Goal: Information Seeking & Learning: Learn about a topic

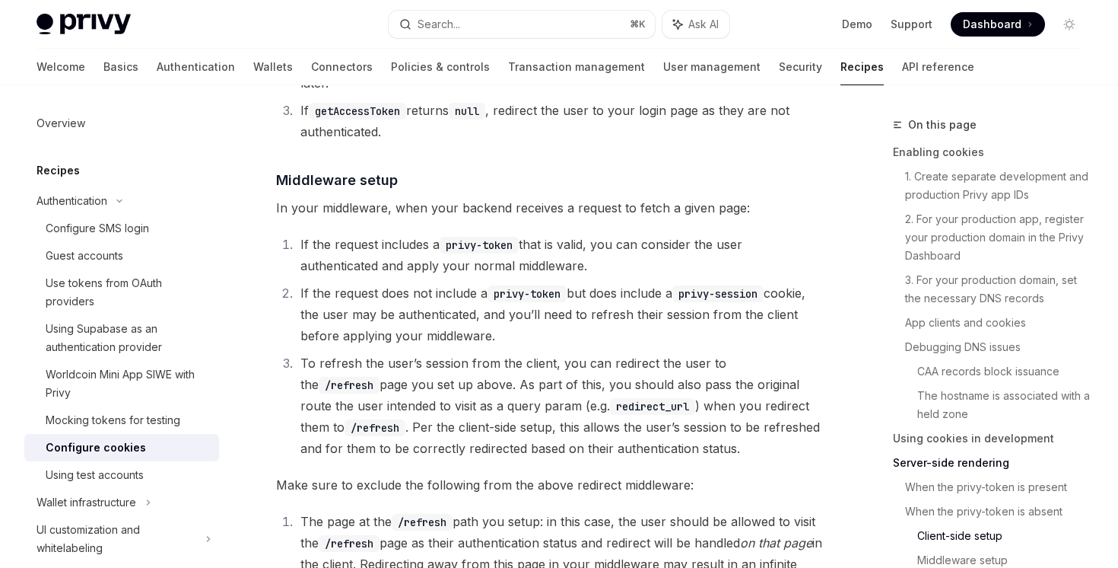
scroll to position [3973, 0]
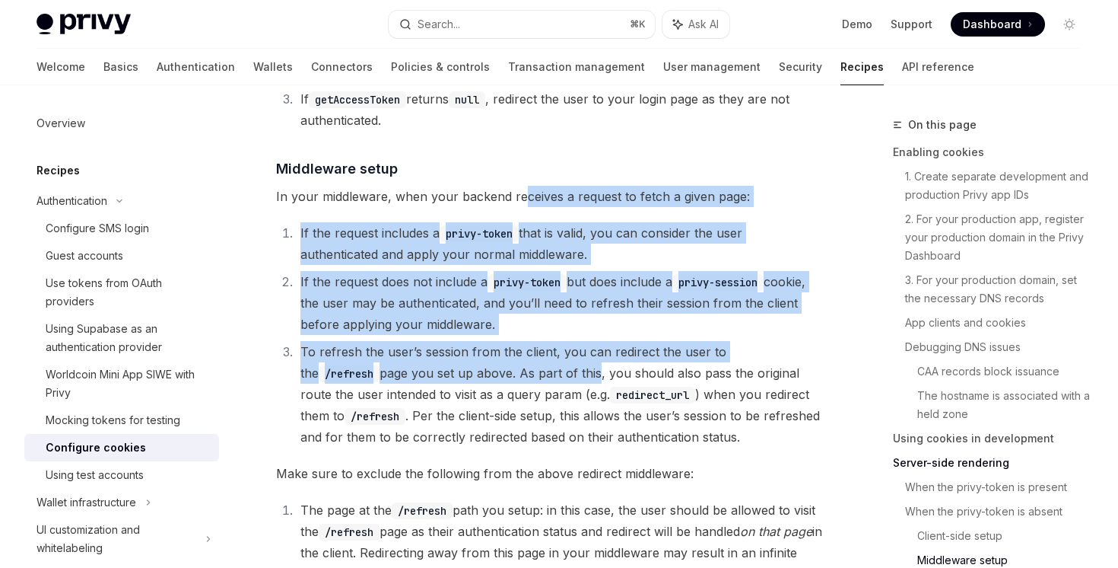
drag, startPoint x: 519, startPoint y: 163, endPoint x: 514, endPoint y: 329, distance: 166.7
click at [514, 341] on li "To refresh the user’s session from the client, you can redirect the user to the…" at bounding box center [559, 394] width 527 height 107
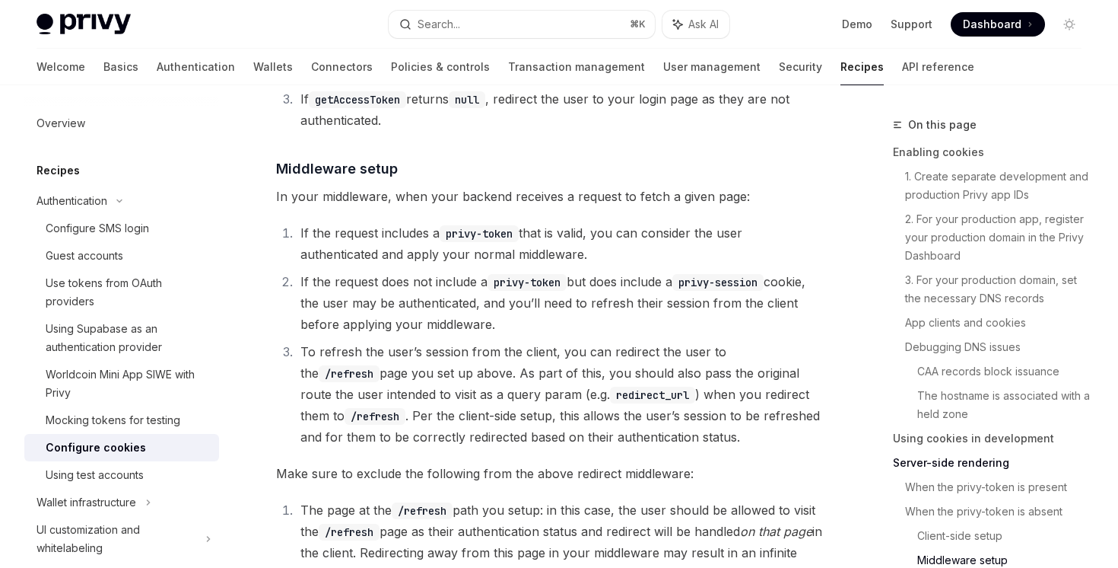
drag, startPoint x: 595, startPoint y: 288, endPoint x: 561, endPoint y: 414, distance: 130.7
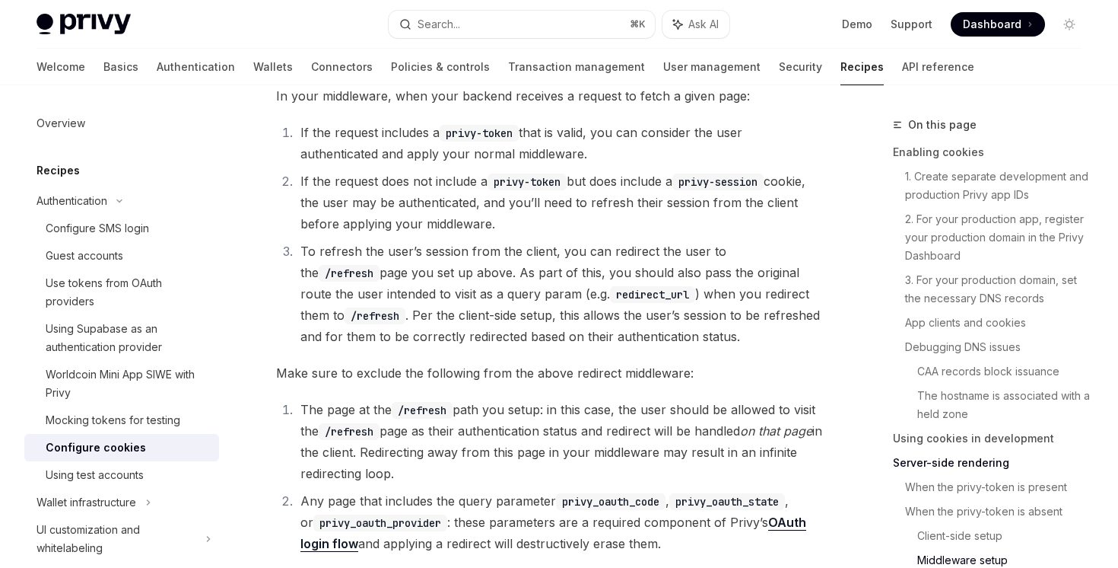
scroll to position [4086, 0]
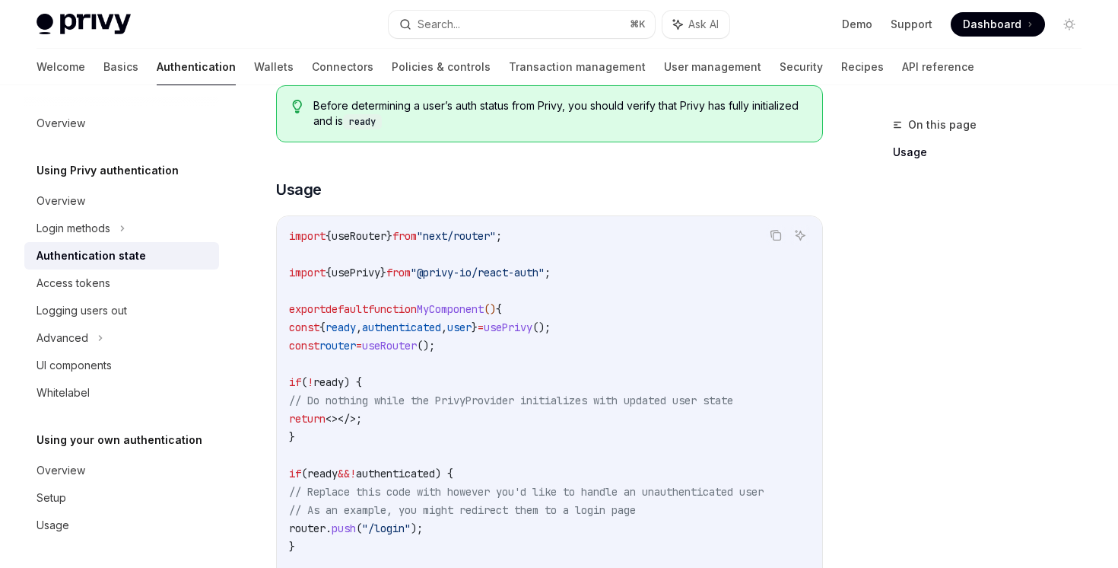
scroll to position [285, 0]
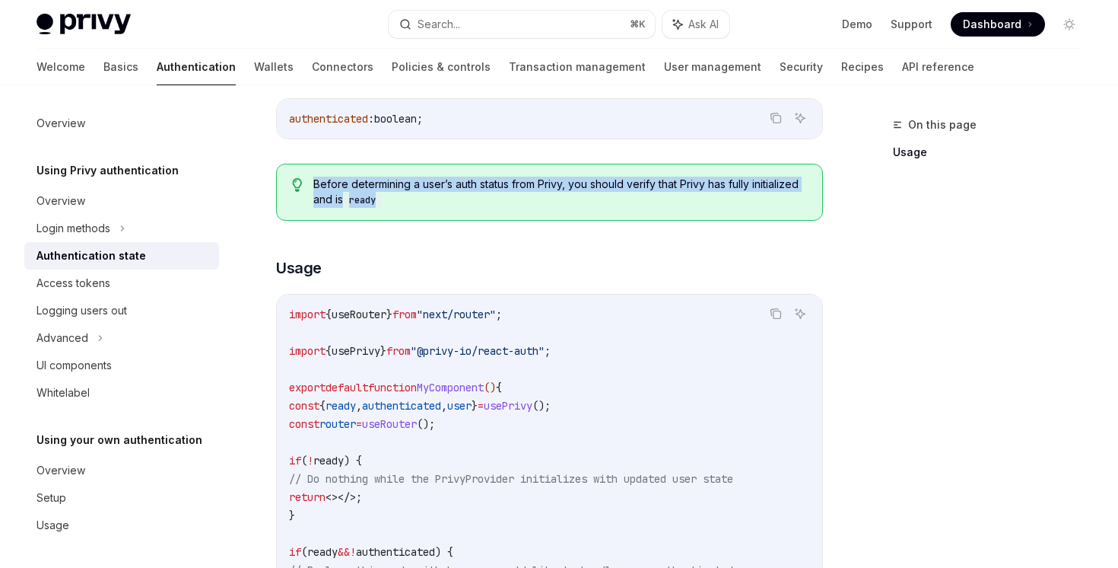
drag, startPoint x: 443, startPoint y: 212, endPoint x: 431, endPoint y: 161, distance: 52.2
click at [432, 161] on div "You can use the boolean authenticated from the usePrivy hook to determine if yo…" at bounding box center [549, 409] width 547 height 739
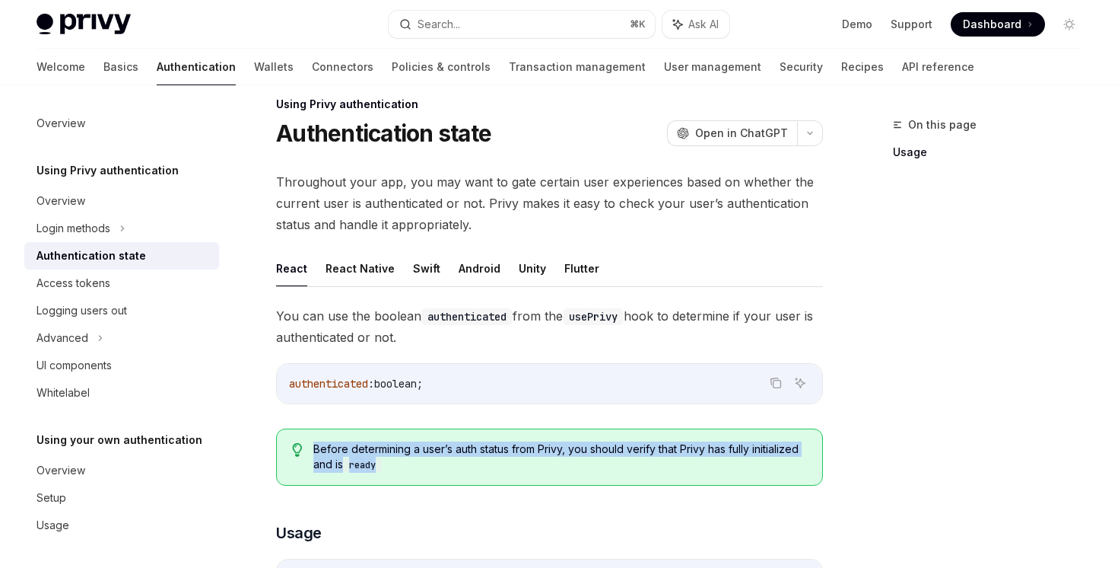
scroll to position [0, 0]
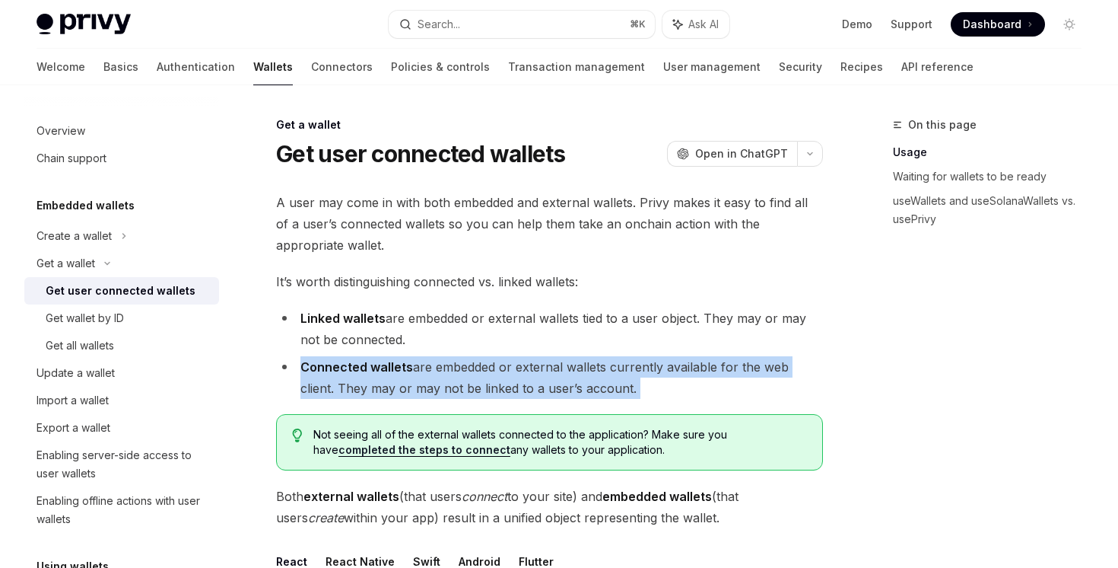
drag, startPoint x: 465, startPoint y: 414, endPoint x: 279, endPoint y: 372, distance: 190.3
click at [157, 323] on div "Get wallet by ID" at bounding box center [128, 318] width 164 height 18
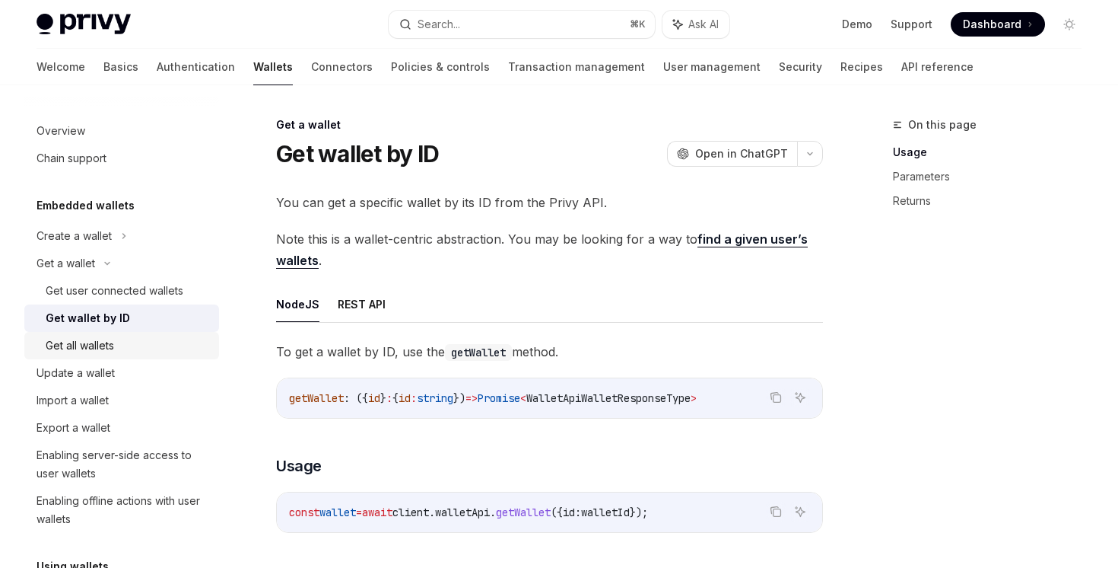
click at [158, 339] on div "Get all wallets" at bounding box center [128, 345] width 164 height 18
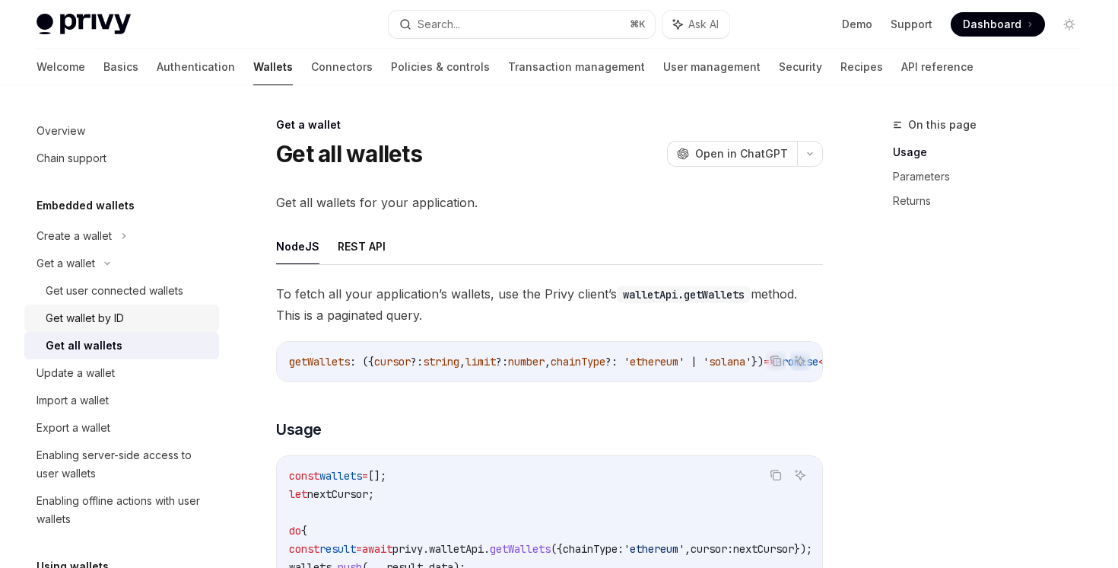
click at [160, 318] on div "Get wallet by ID" at bounding box center [128, 318] width 164 height 18
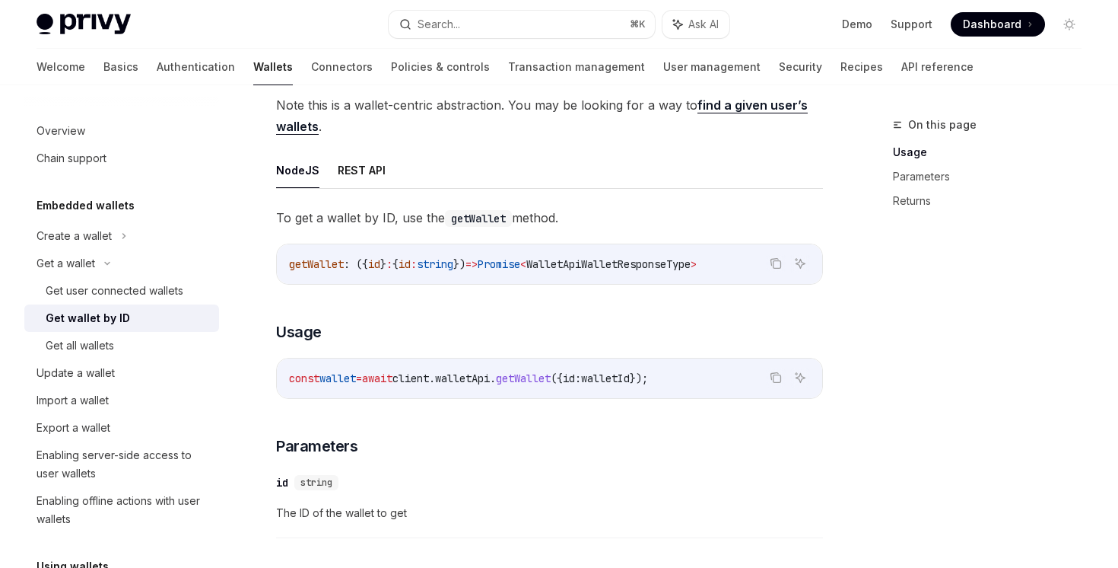
scroll to position [44, 0]
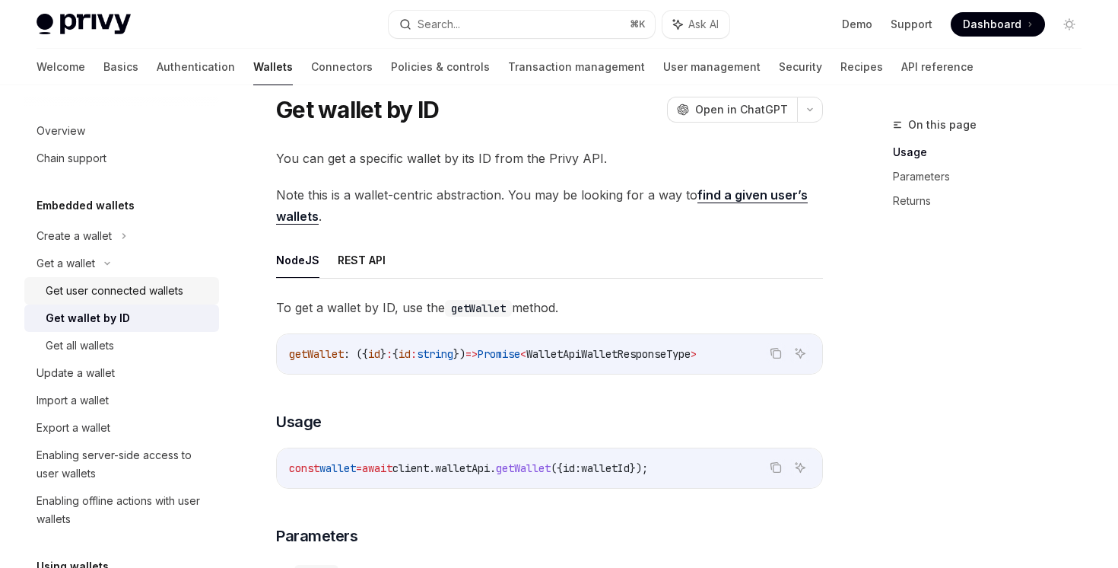
click at [151, 295] on div "Get user connected wallets" at bounding box center [115, 290] width 138 height 18
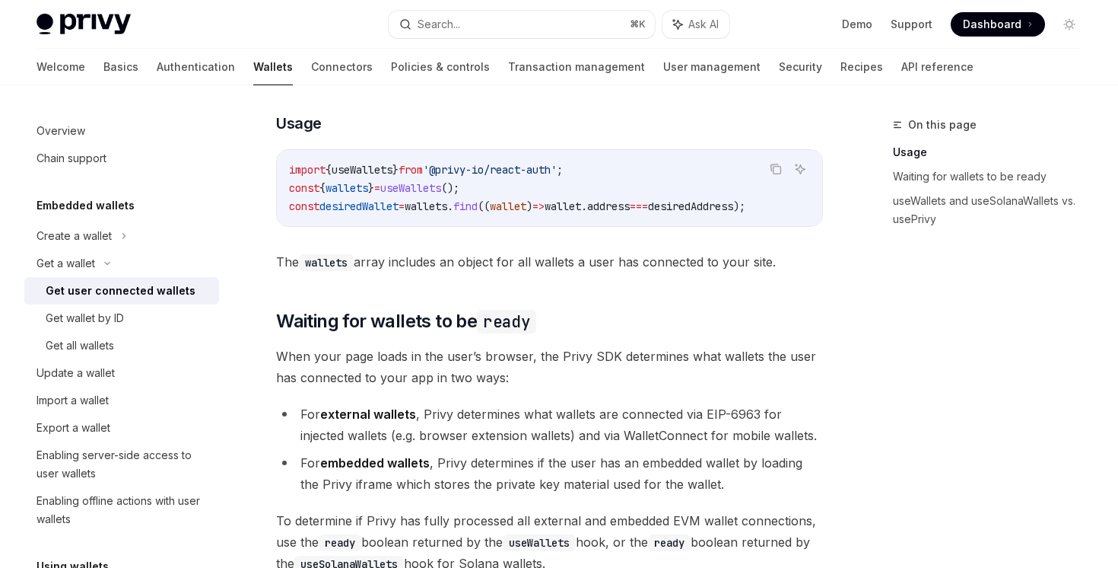
scroll to position [446, 0]
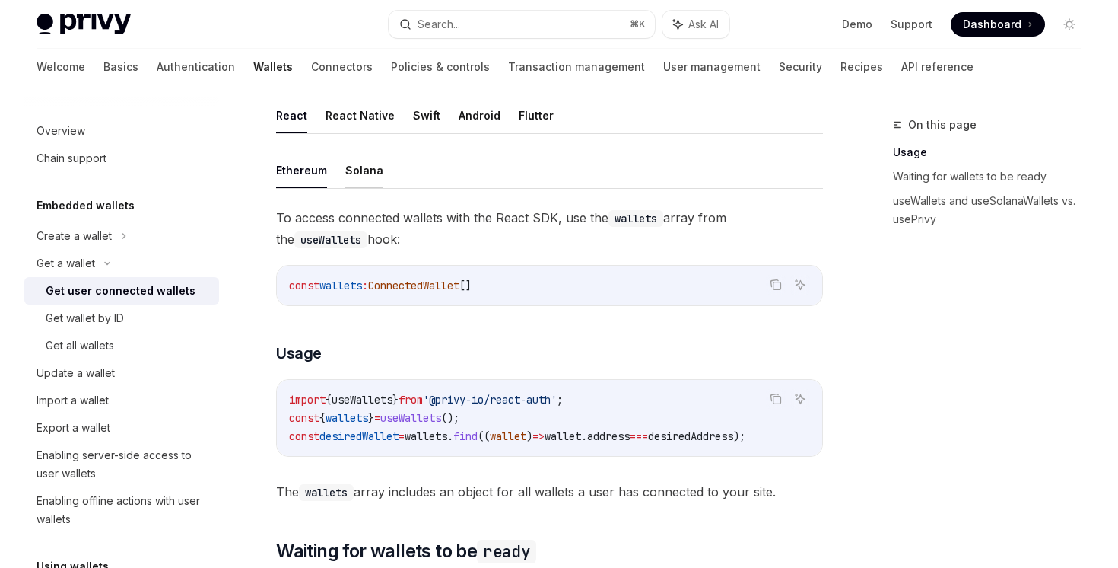
click at [373, 175] on button "Solana" at bounding box center [364, 170] width 38 height 36
type textarea "*"
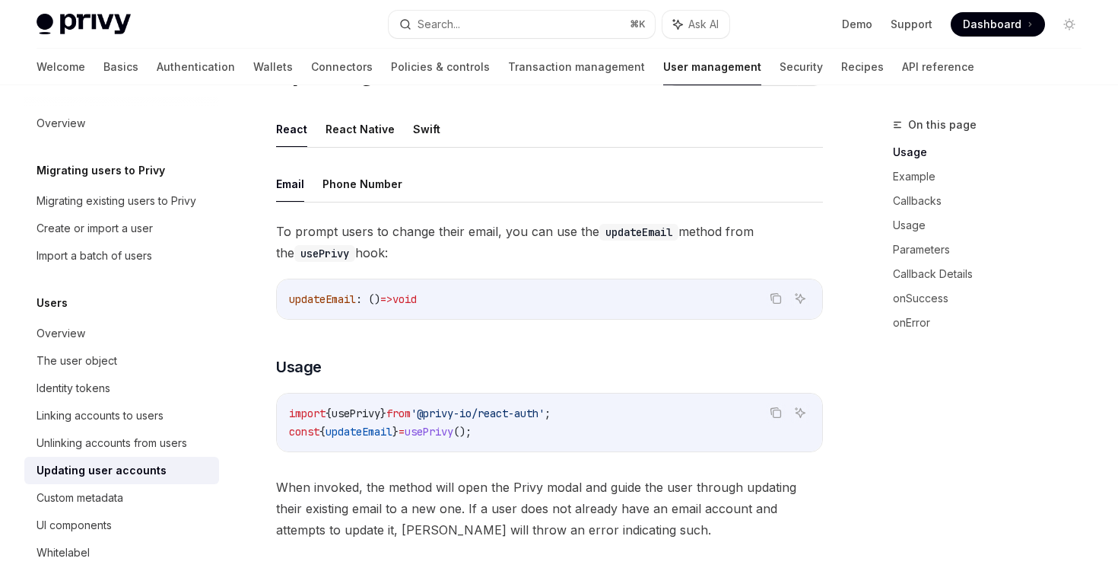
scroll to position [90, 0]
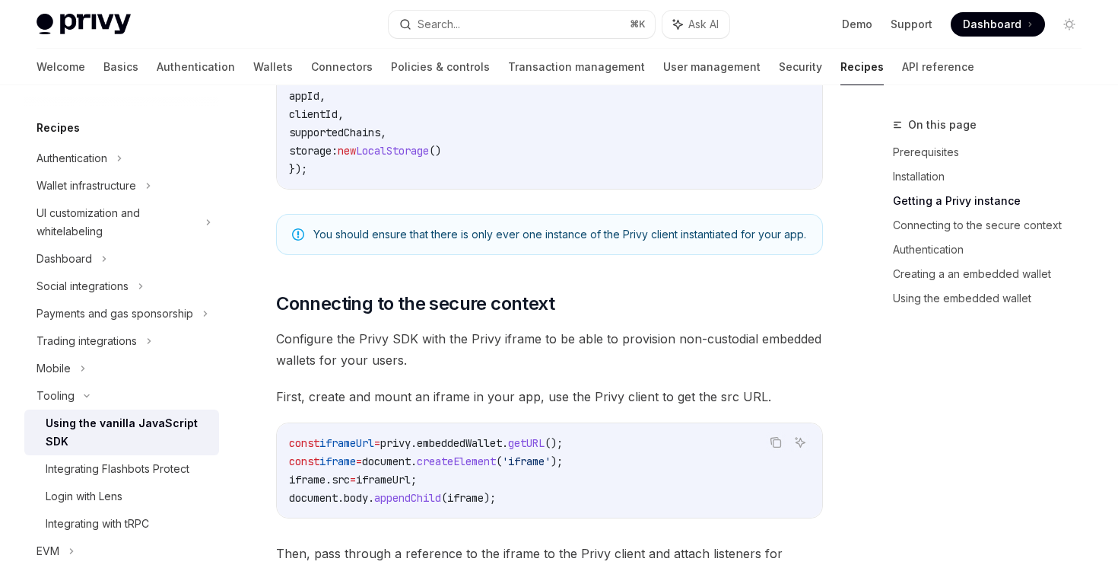
scroll to position [712, 0]
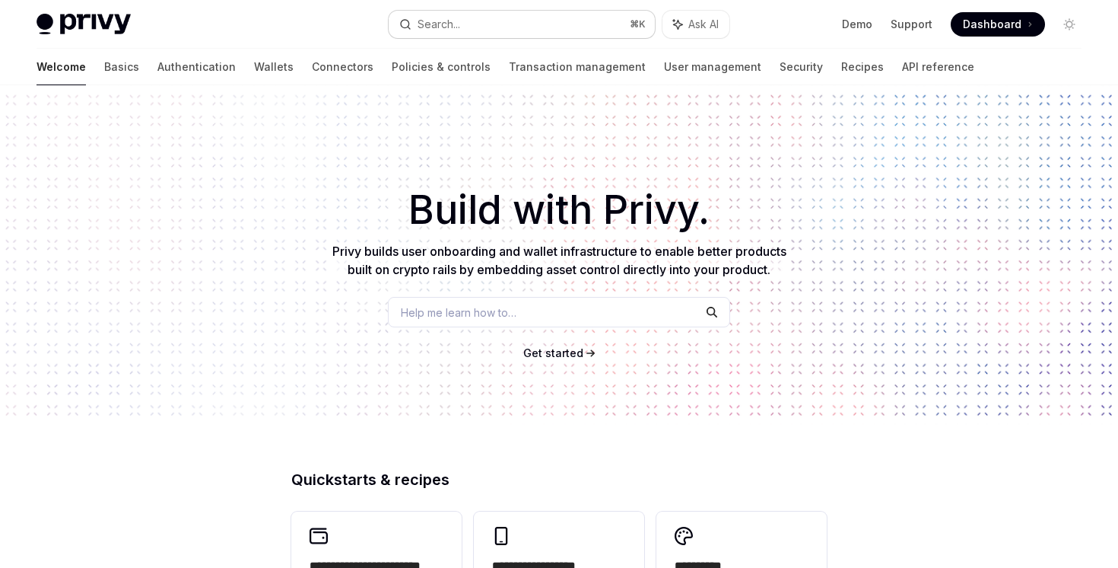
click at [523, 30] on button "Search... ⌘ K" at bounding box center [522, 24] width 266 height 27
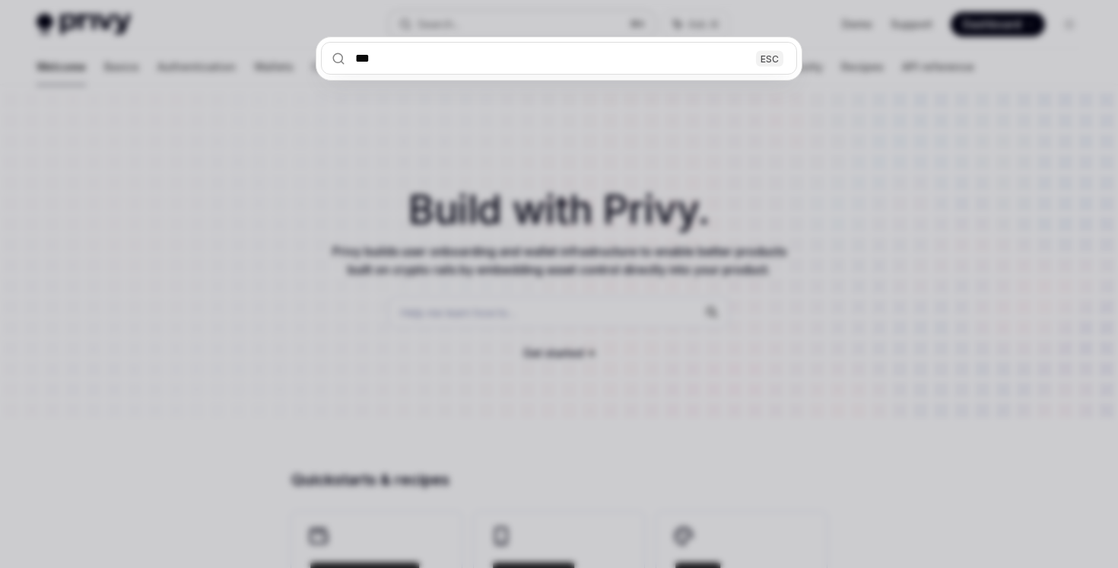
type input "****"
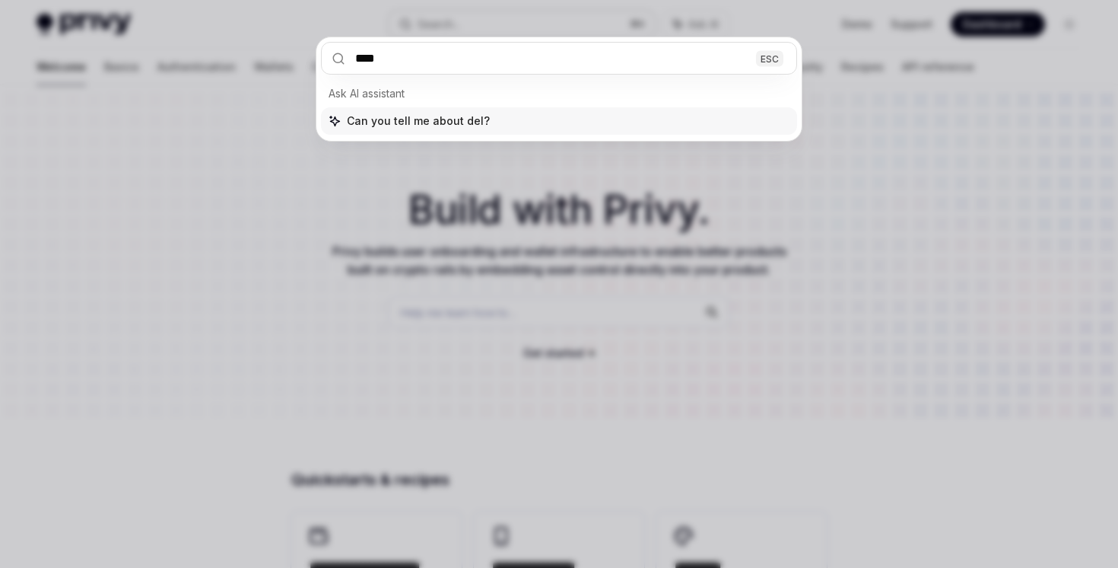
type textarea "*"
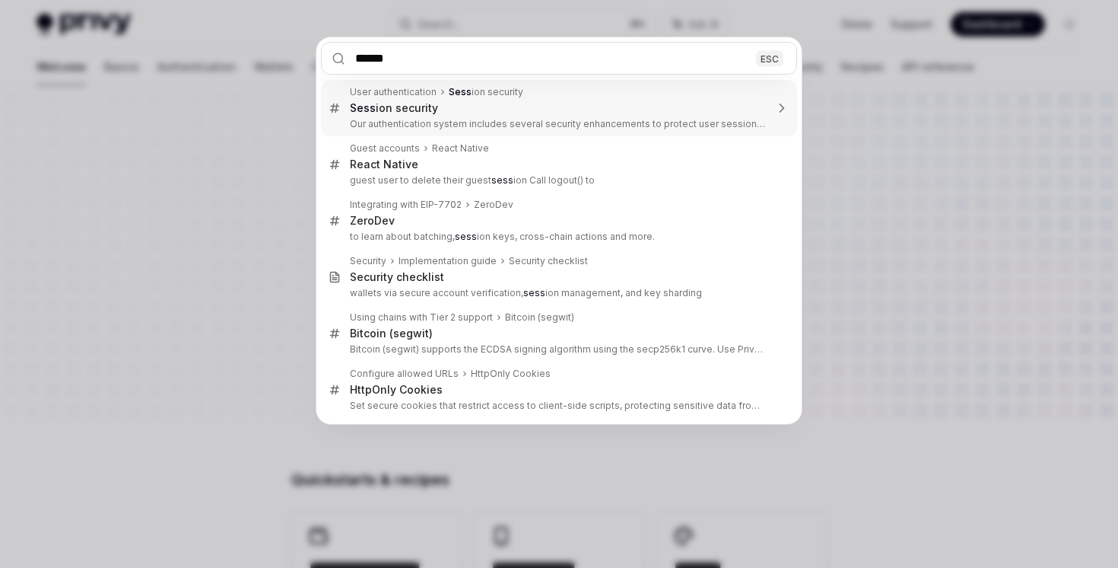
type input "*******"
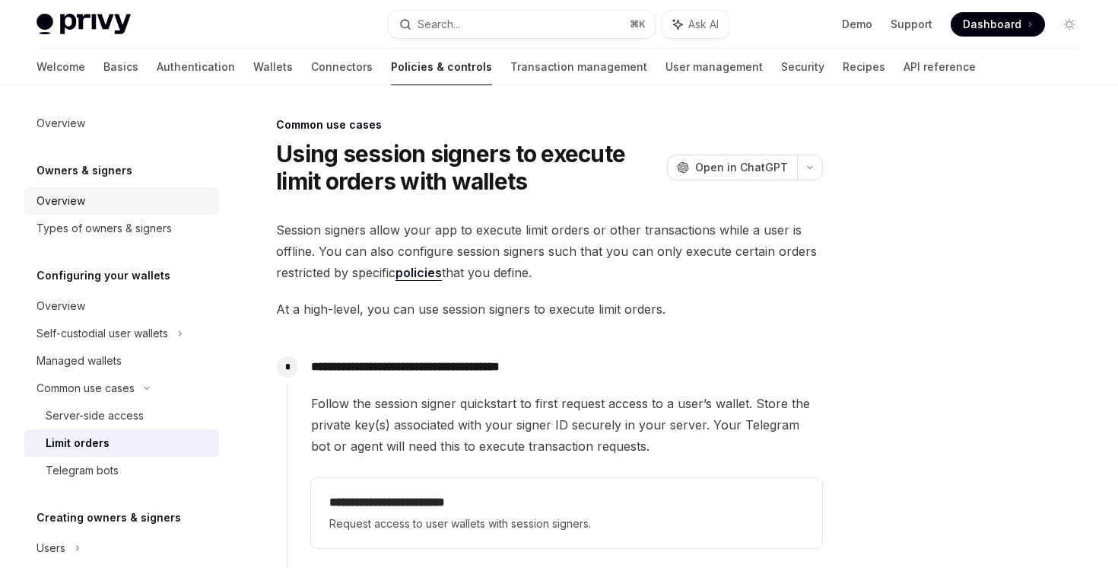
click at [68, 200] on div "Overview" at bounding box center [61, 201] width 49 height 18
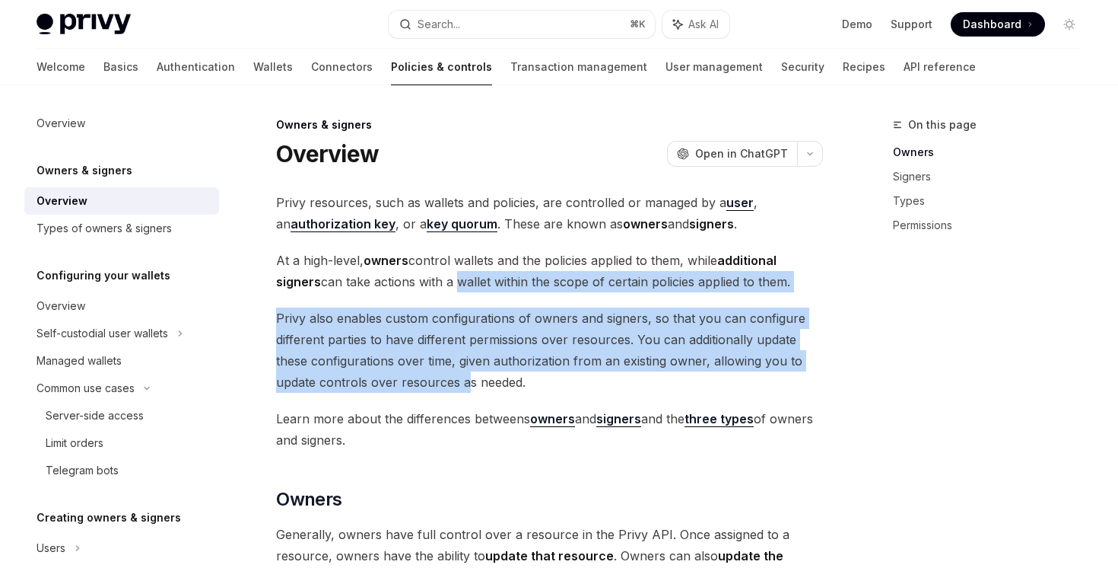
drag, startPoint x: 463, startPoint y: 374, endPoint x: 456, endPoint y: 261, distance: 113.6
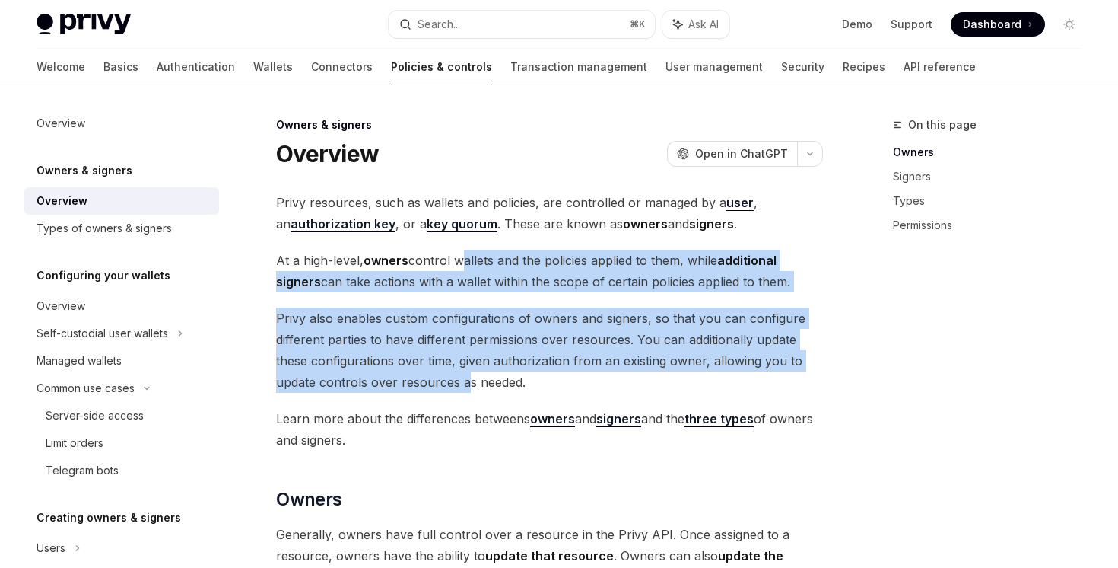
click at [456, 261] on span "At a high-level, owners control wallets and the policies applied to them, while…" at bounding box center [549, 271] width 547 height 43
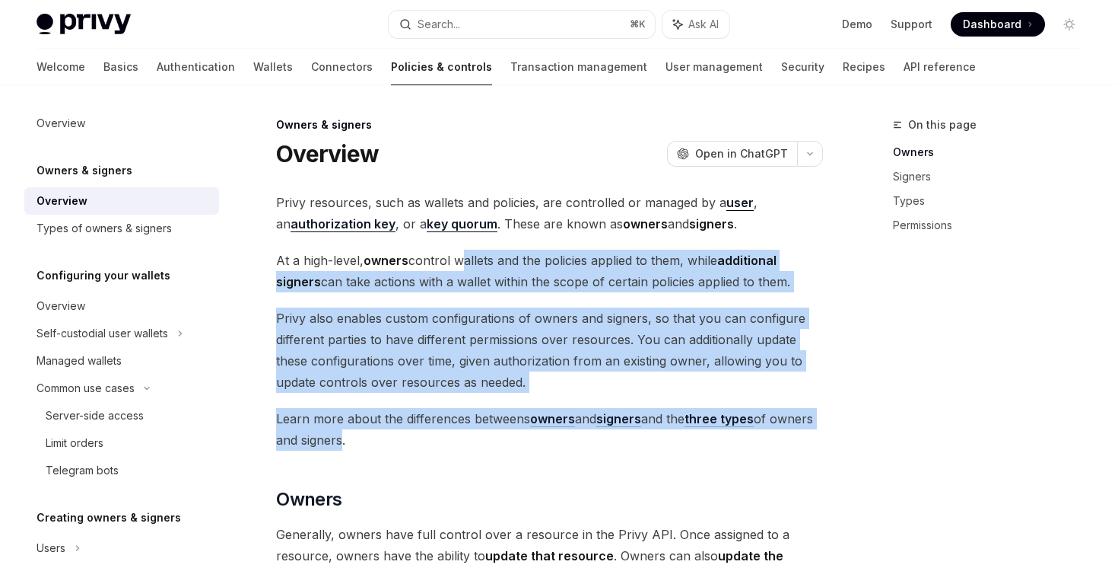
drag, startPoint x: 456, startPoint y: 261, endPoint x: 384, endPoint y: 444, distance: 196.1
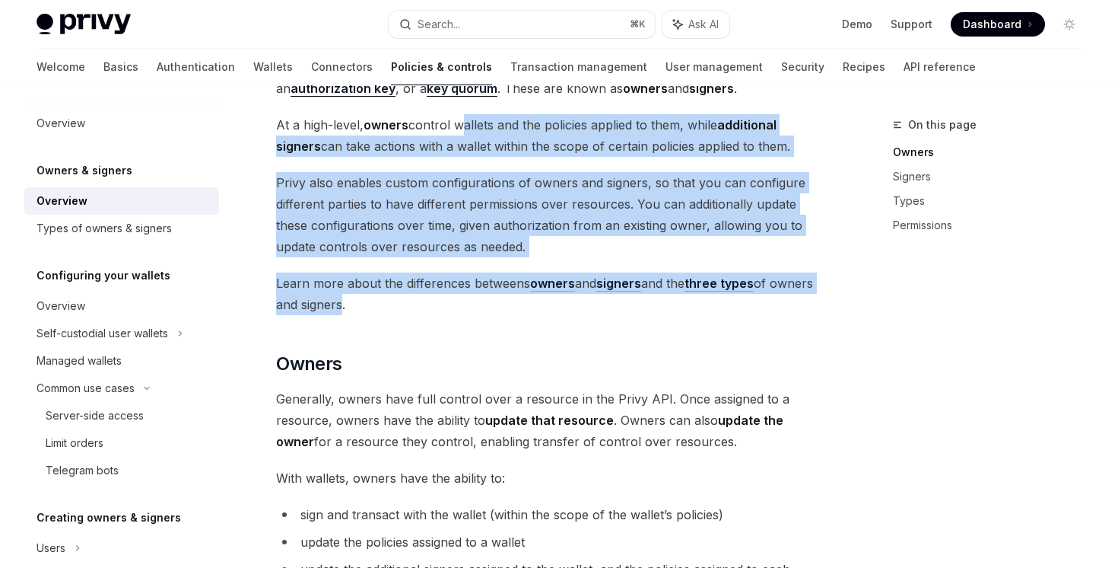
scroll to position [358, 0]
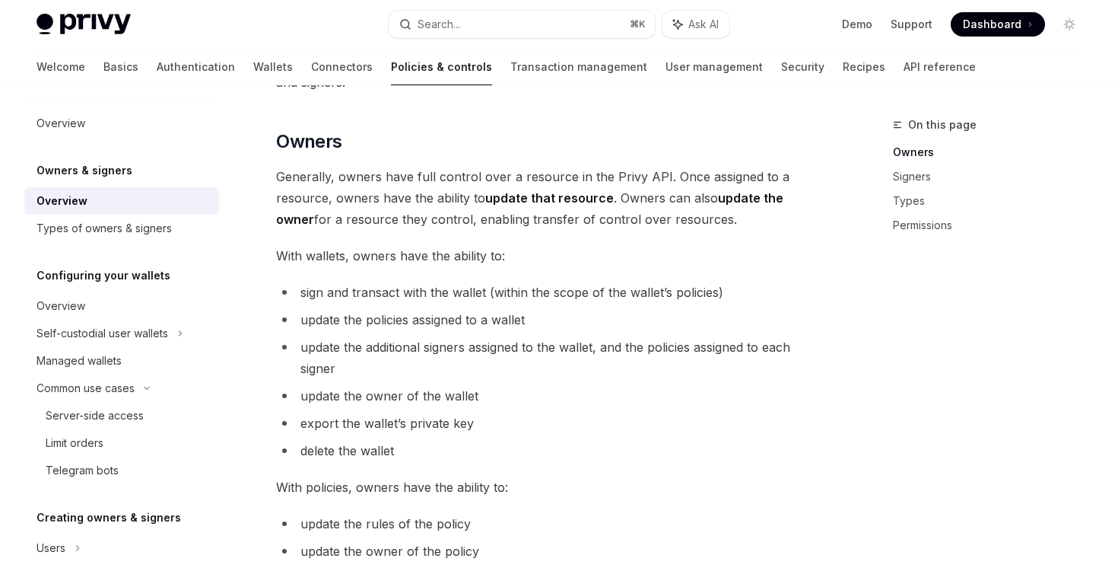
click at [384, 444] on span "delete the wallet" at bounding box center [348, 450] width 94 height 15
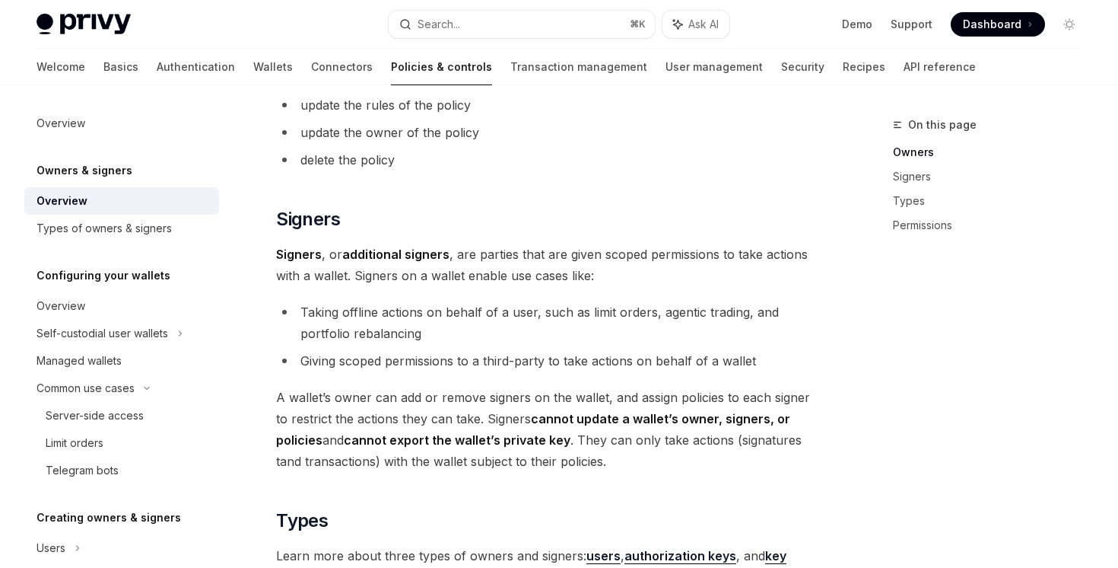
scroll to position [880, 0]
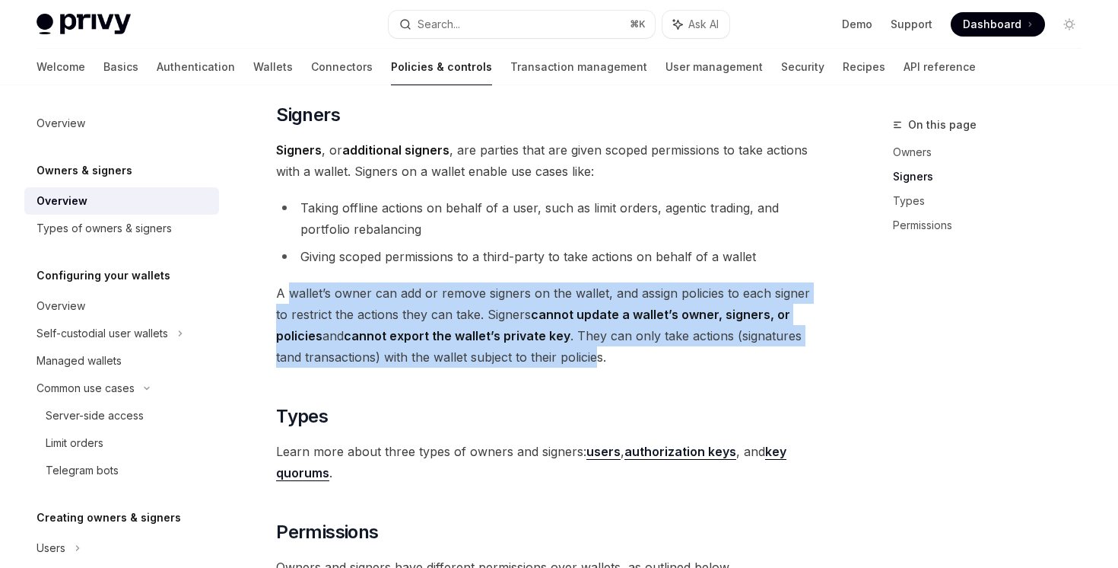
drag, startPoint x: 566, startPoint y: 356, endPoint x: 289, endPoint y: 292, distance: 284.2
click at [289, 292] on span "A wallet’s owner can add or remove signers on the wallet, and assign policies t…" at bounding box center [549, 324] width 547 height 85
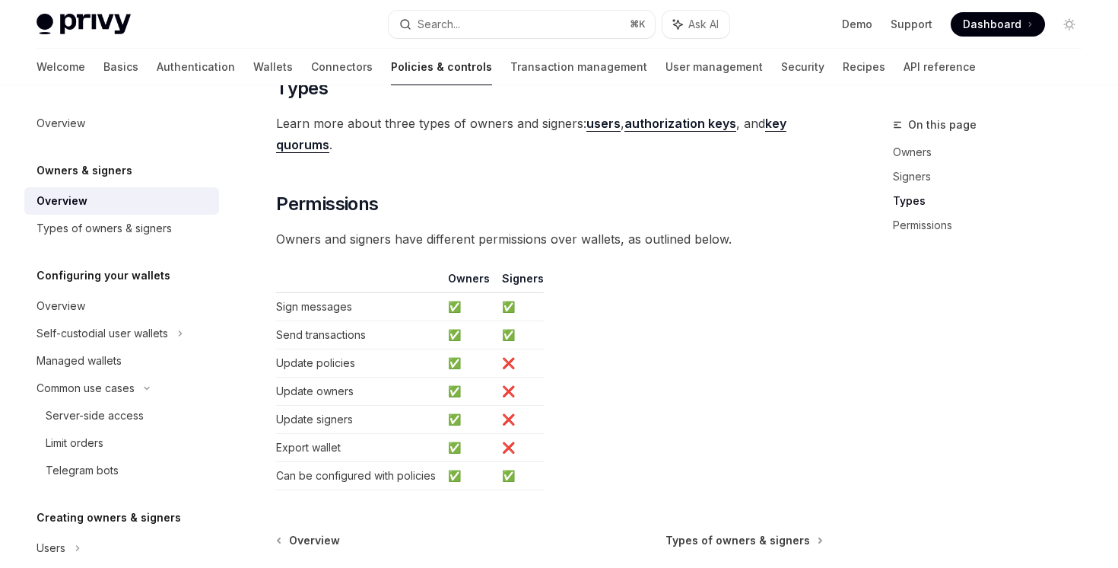
scroll to position [1220, 0]
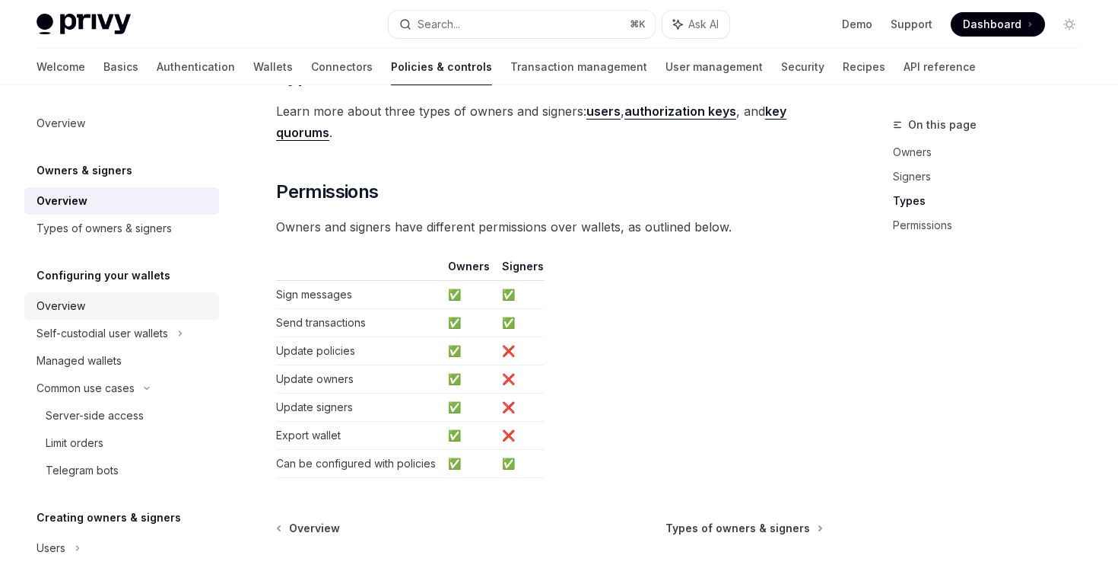
click at [86, 310] on div "Overview" at bounding box center [123, 306] width 173 height 18
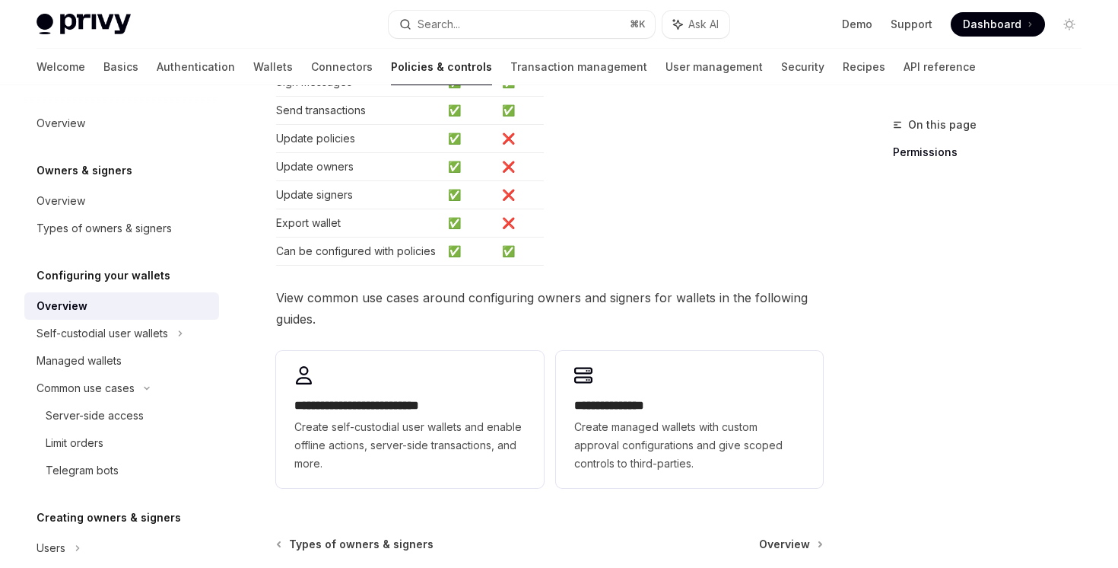
scroll to position [434, 0]
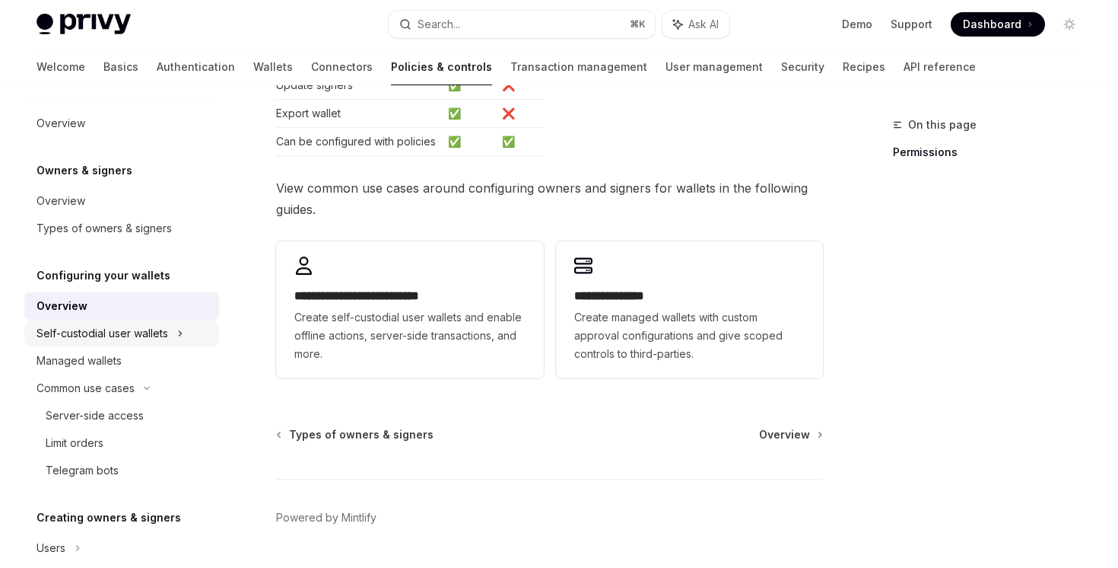
click at [196, 332] on div "Self-custodial user wallets" at bounding box center [121, 333] width 195 height 27
type textarea "*"
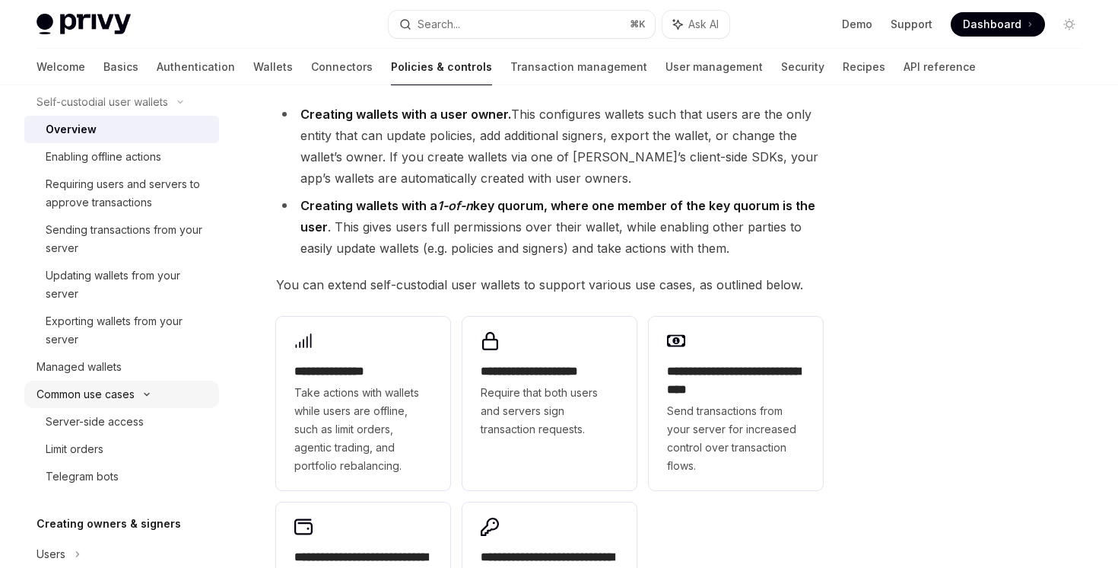
scroll to position [278, 0]
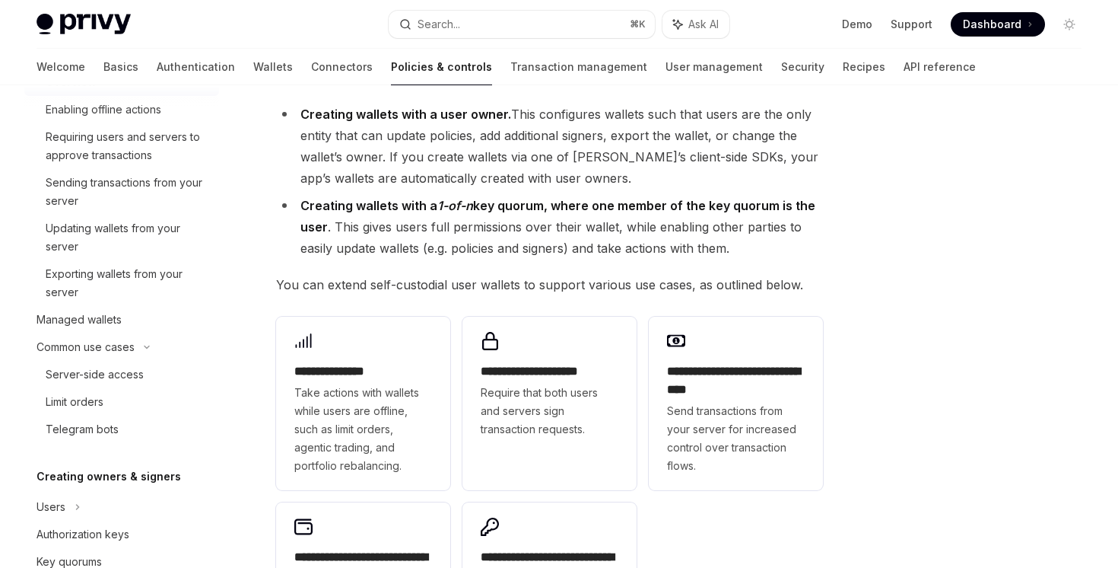
click at [482, 7] on div "Privy Docs home page Search... ⌘ K Ask AI Demo Support Dashboard Dashboard Sear…" at bounding box center [559, 24] width 1045 height 49
click at [485, 15] on button "Search... ⌘ K" at bounding box center [522, 24] width 266 height 27
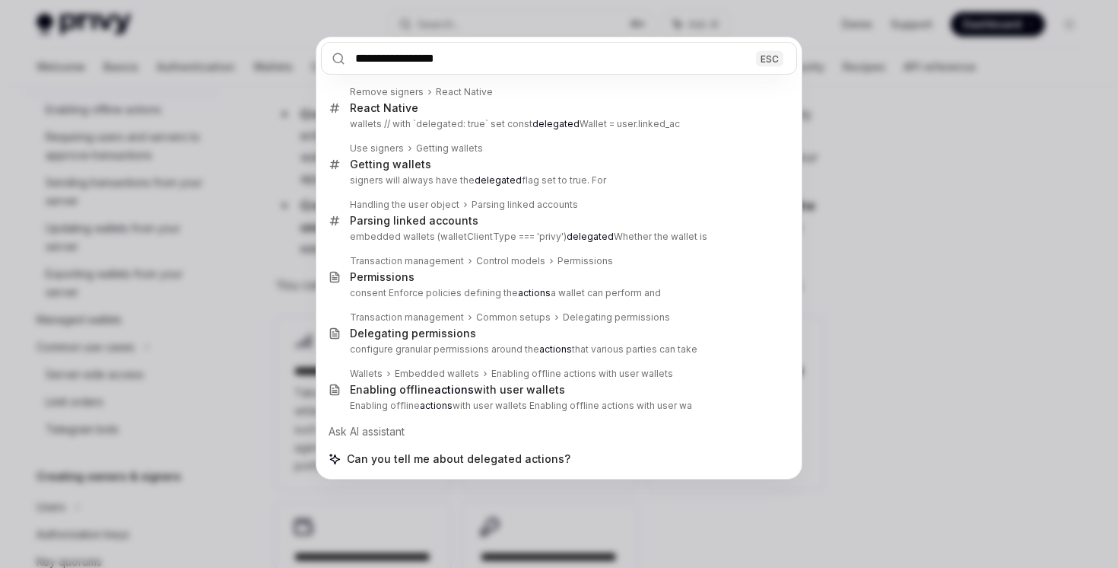
type input "**********"
